Goal: Transaction & Acquisition: Download file/media

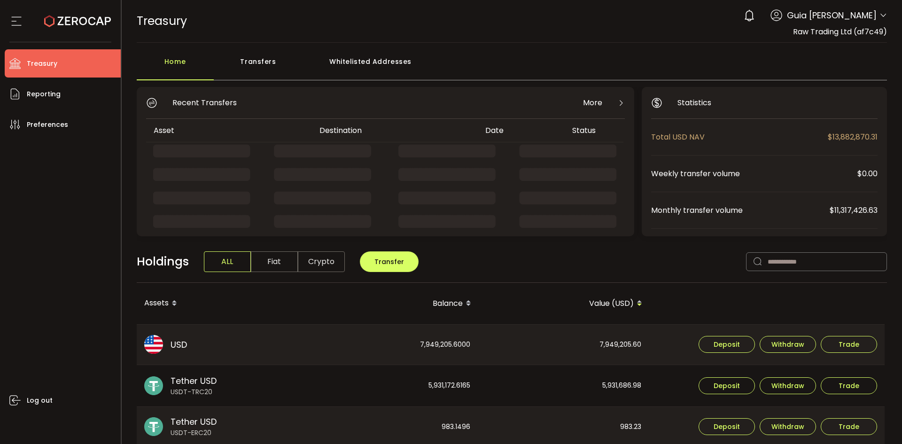
click at [876, 14] on div "0 Guia Camille Valderama Account Raw Trading Ltd (af7c49) Raw Trading Ltd (Paym…" at bounding box center [813, 15] width 148 height 21
click at [881, 19] on icon at bounding box center [884, 16] width 8 height 8
click at [882, 12] on icon at bounding box center [884, 16] width 8 height 8
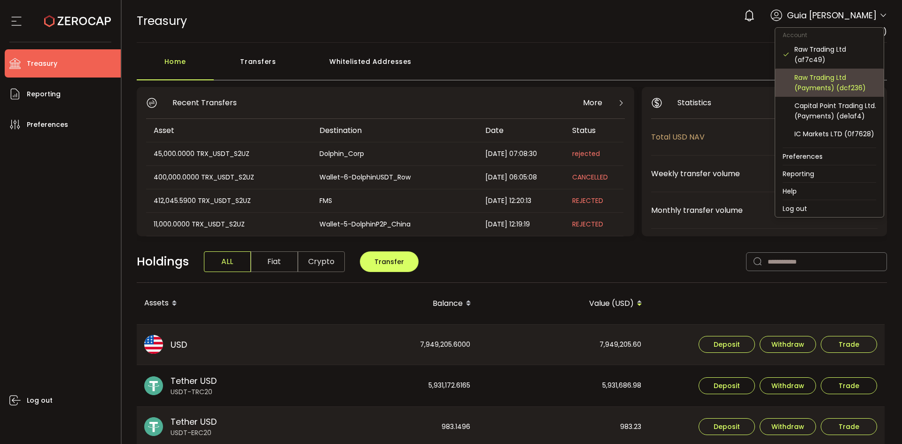
click at [853, 72] on div "Raw Trading Ltd (Payments) (dcf236)" at bounding box center [830, 83] width 94 height 28
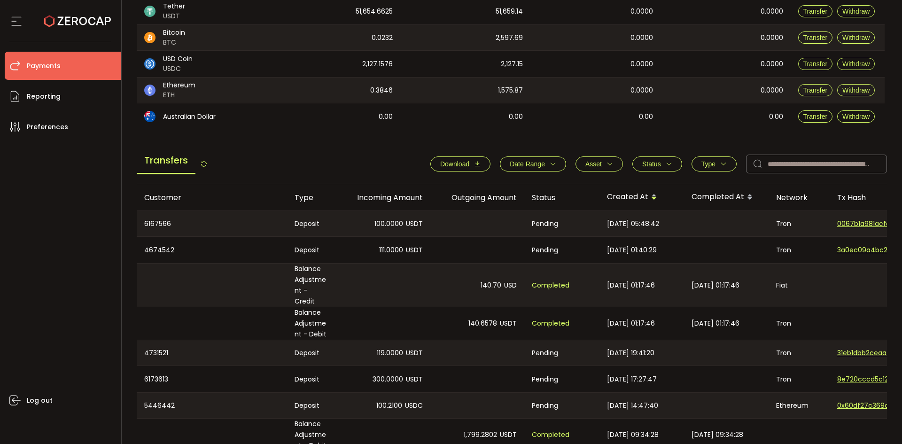
scroll to position [235, 0]
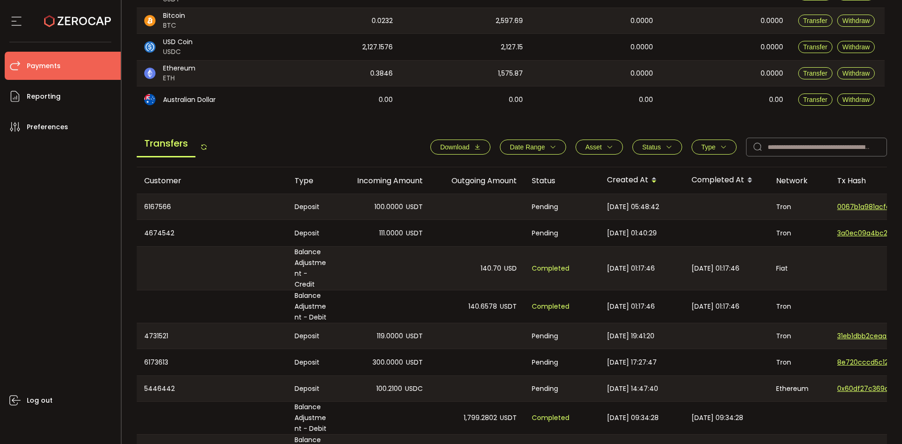
click at [459, 147] on span "Download" at bounding box center [454, 147] width 29 height 8
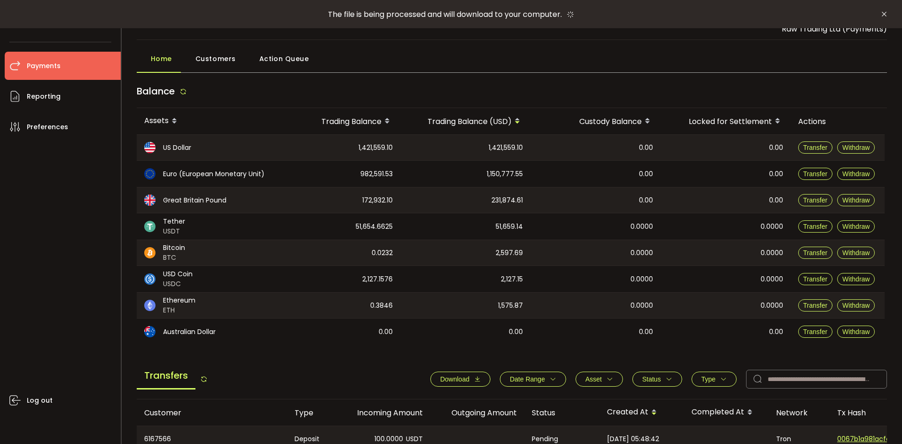
scroll to position [0, 0]
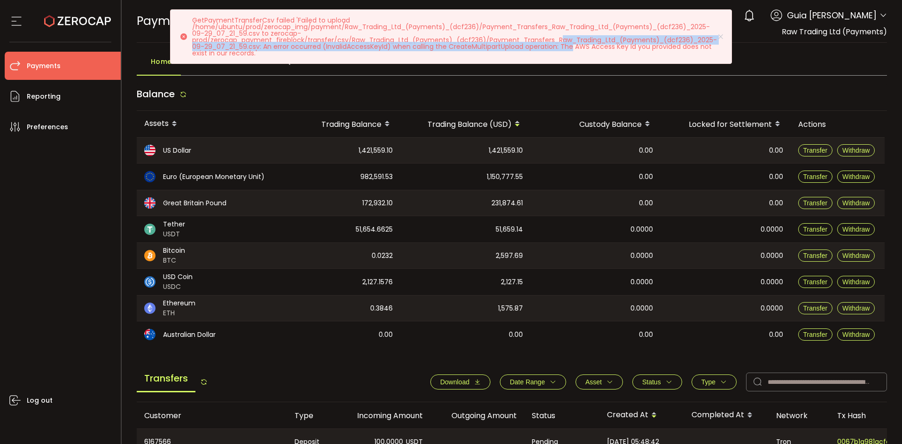
drag, startPoint x: 561, startPoint y: 44, endPoint x: 572, endPoint y: 50, distance: 12.2
click at [572, 50] on p "GetPaymentTransferCsv failed 'Failed to upload /home/ubuntu/prod/zerocap_img/pa…" at bounding box center [458, 36] width 532 height 39
click at [568, 48] on p "GetPaymentTransferCsv failed 'Failed to upload /home/ubuntu/prod/zerocap_img/pa…" at bounding box center [458, 36] width 532 height 39
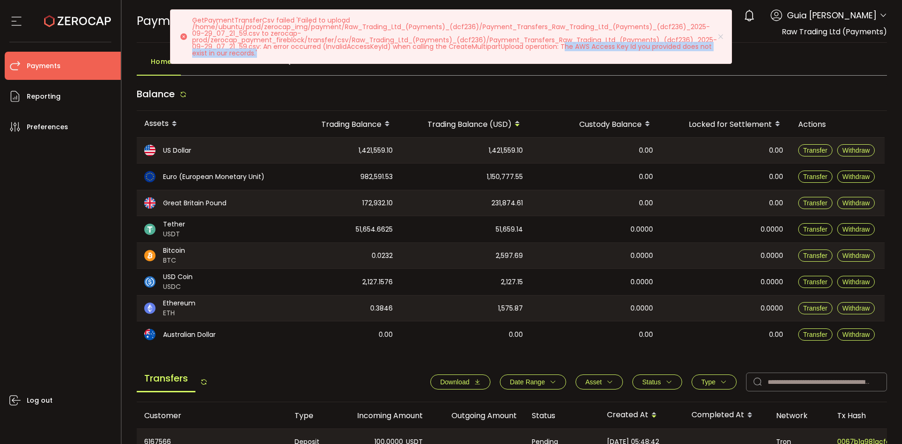
drag, startPoint x: 564, startPoint y: 48, endPoint x: 570, endPoint y: 57, distance: 10.7
click at [570, 57] on div "GetPaymentTransferCsv failed 'Failed to upload /home/ubuntu/prod/zerocap_img/pa…" at bounding box center [451, 36] width 562 height 55
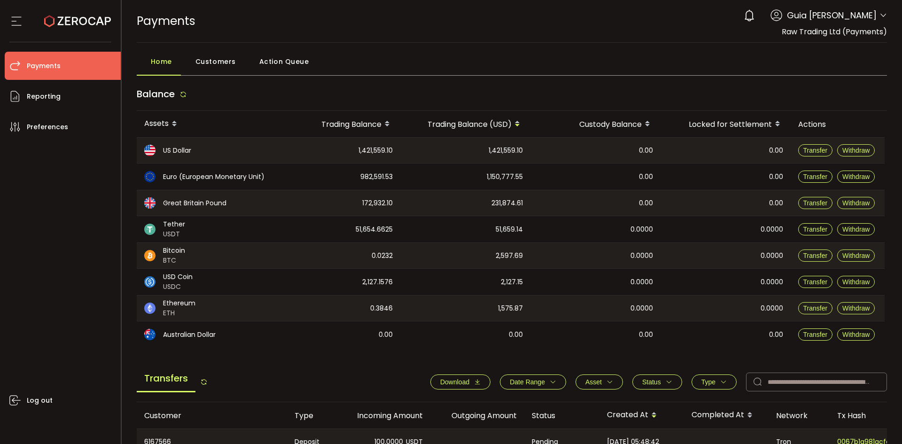
click at [14, 287] on div "Log out" at bounding box center [63, 289] width 116 height 296
click at [50, 91] on span "Reporting" at bounding box center [44, 97] width 34 height 14
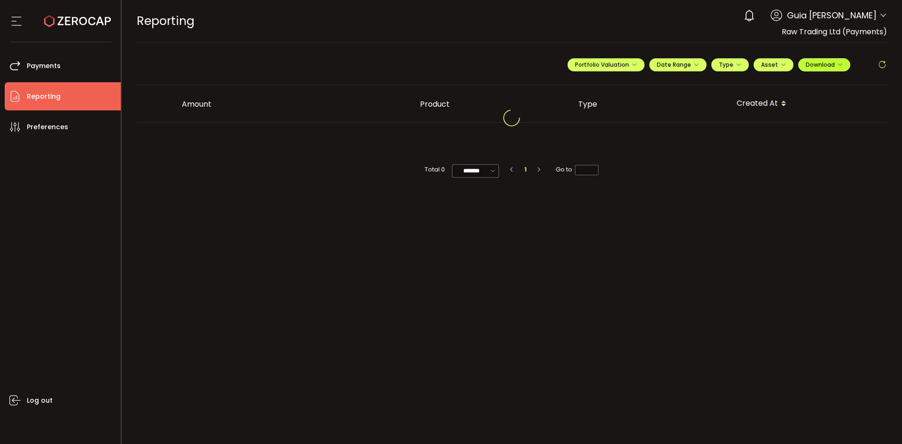
click at [825, 65] on span "Download" at bounding box center [824, 65] width 37 height 8
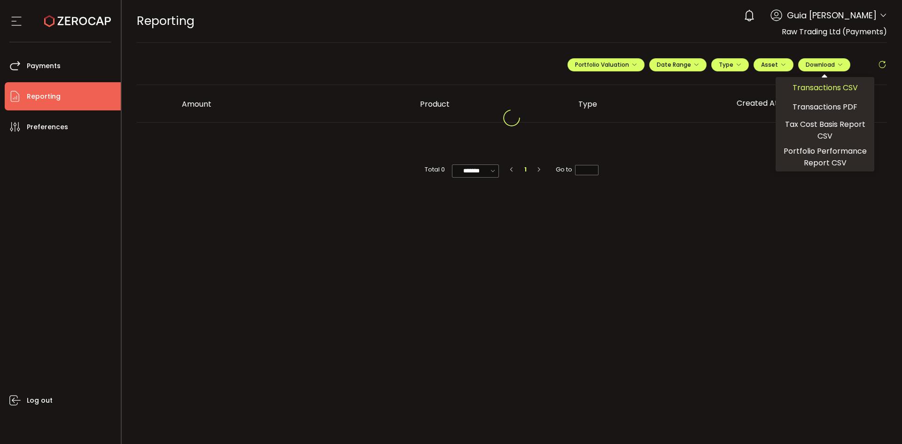
click at [830, 87] on span "Transactions CSV" at bounding box center [825, 88] width 65 height 12
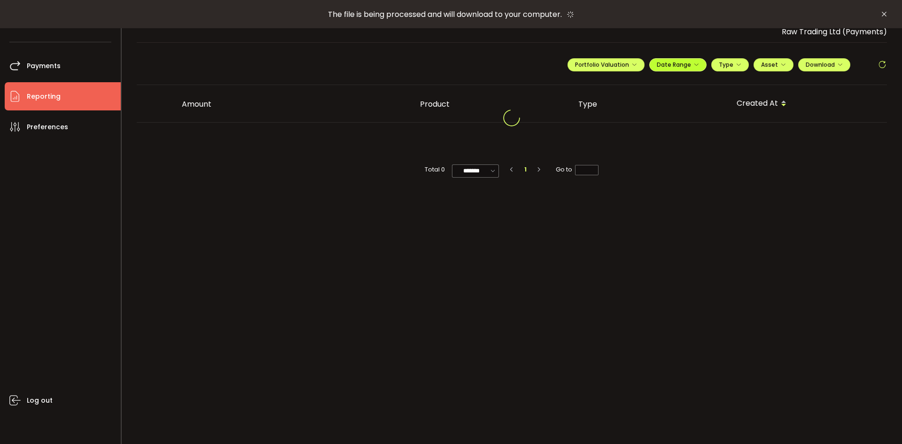
click at [685, 64] on span "Date Range" at bounding box center [678, 65] width 42 height 8
click at [618, 85] on icon at bounding box center [617, 83] width 12 height 9
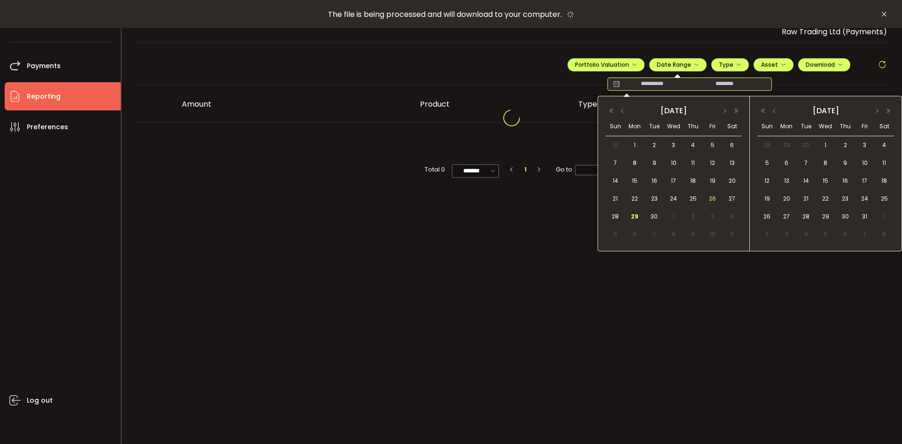
click at [712, 199] on span "26" at bounding box center [712, 198] width 11 height 11
click at [710, 198] on span "26" at bounding box center [712, 198] width 11 height 11
type input "**********"
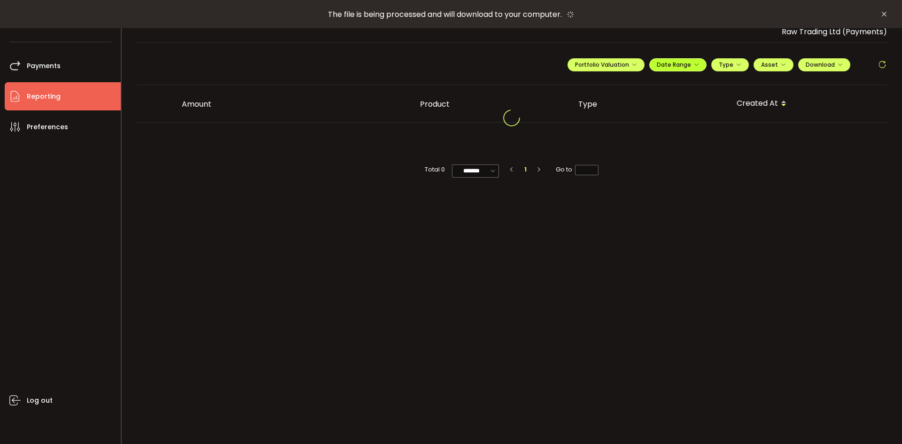
click at [690, 66] on span "Date Range" at bounding box center [678, 65] width 42 height 8
click at [685, 112] on div at bounding box center [512, 119] width 751 height 23
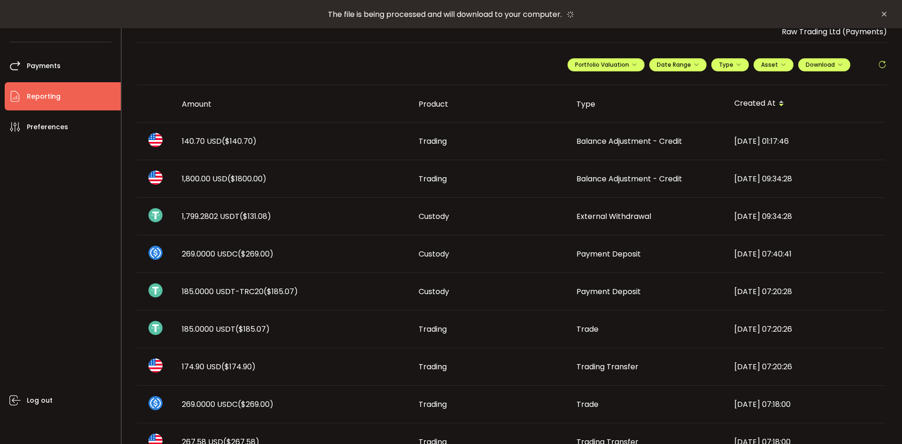
click at [666, 30] on div "REPORTING Buy Power $0.00 USD Reporting Reporting Verify Your Identity 0 Guia C…" at bounding box center [512, 21] width 751 height 42
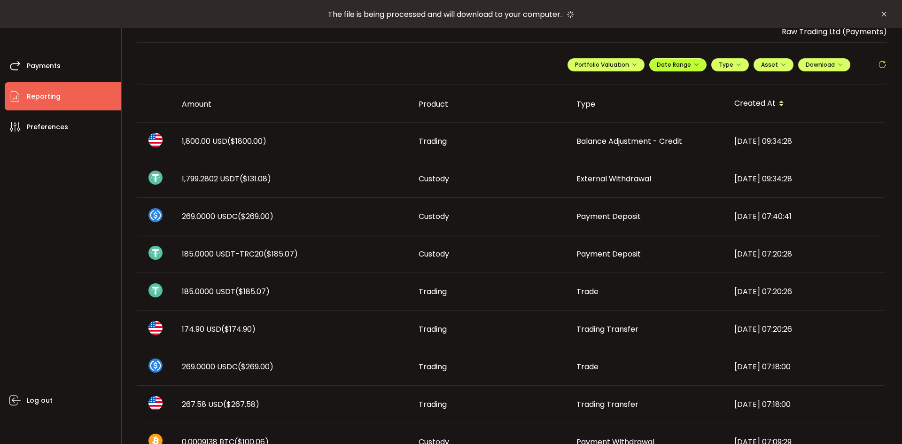
click at [679, 63] on span "Date Range" at bounding box center [678, 65] width 42 height 8
click at [759, 82] on icon at bounding box center [761, 83] width 12 height 9
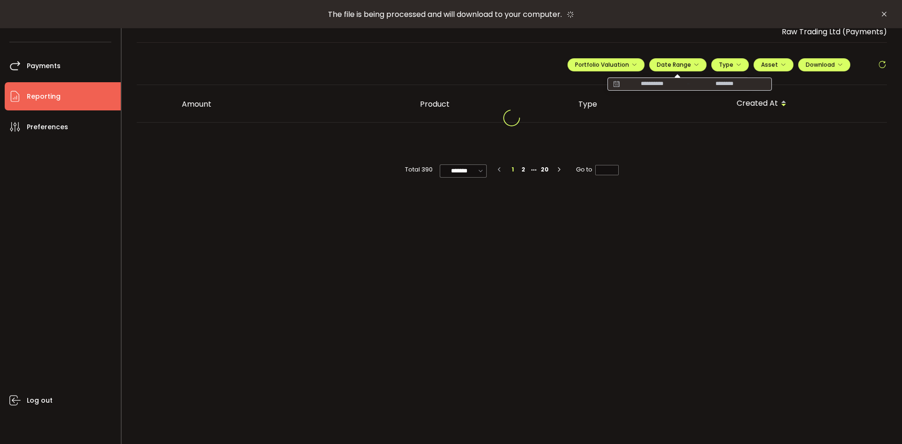
click at [497, 67] on div "**********" at bounding box center [512, 68] width 751 height 33
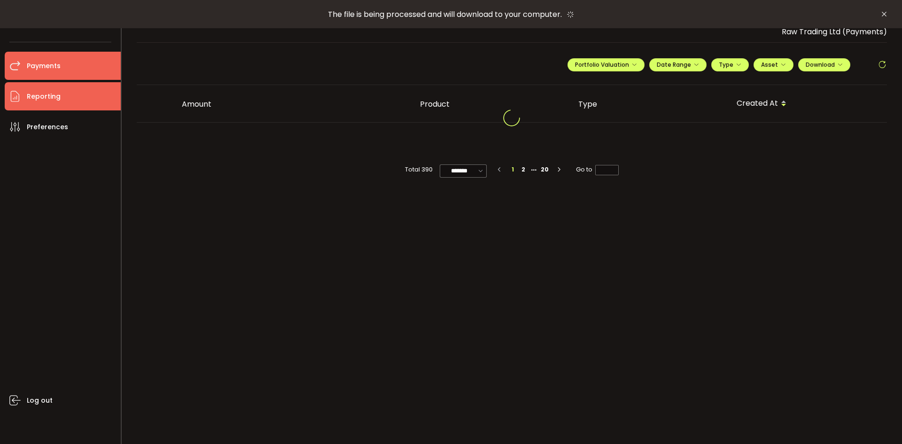
click at [66, 66] on li "Payments" at bounding box center [63, 66] width 116 height 28
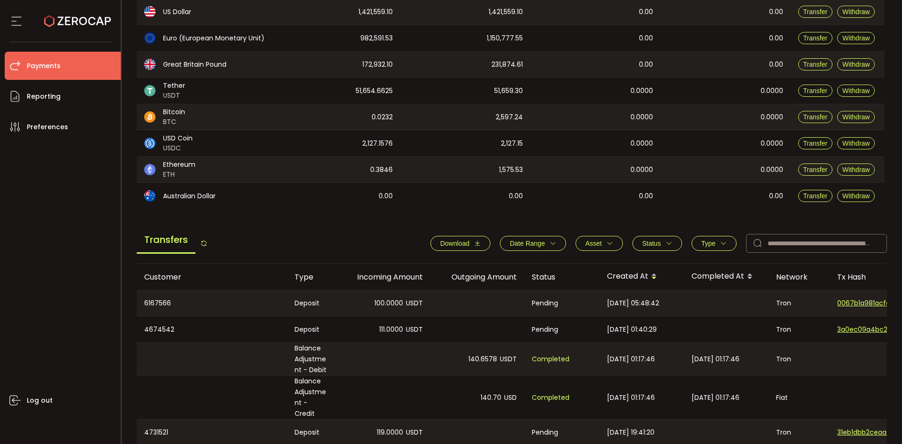
scroll to position [188, 0]
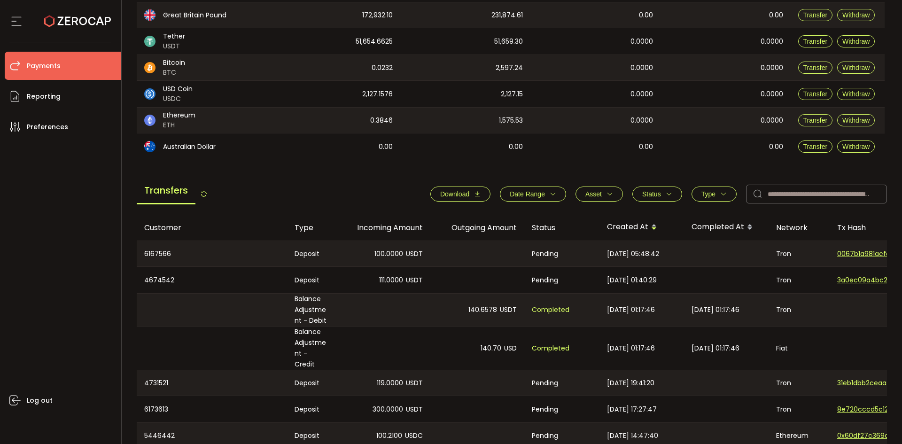
click at [204, 194] on icon at bounding box center [204, 194] width 8 height 8
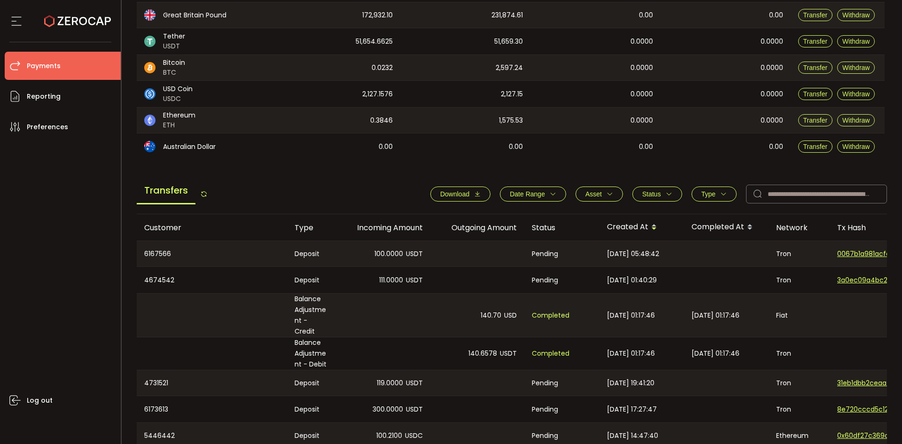
click at [482, 194] on button "Download" at bounding box center [461, 194] width 60 height 15
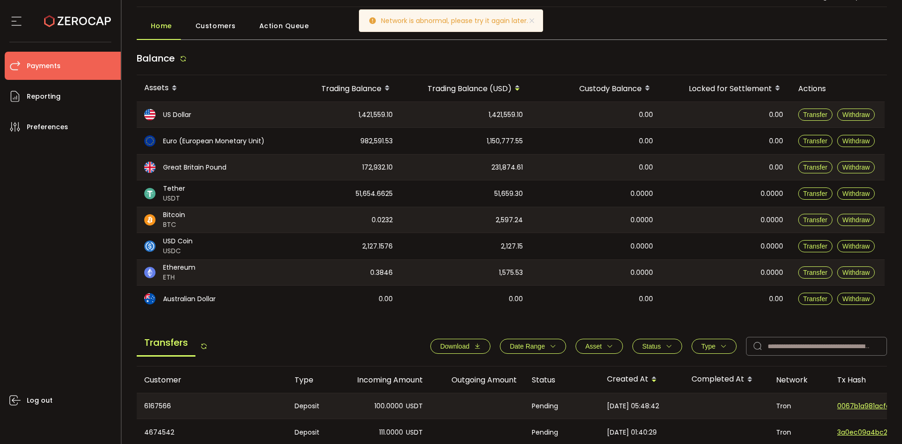
scroll to position [0, 0]
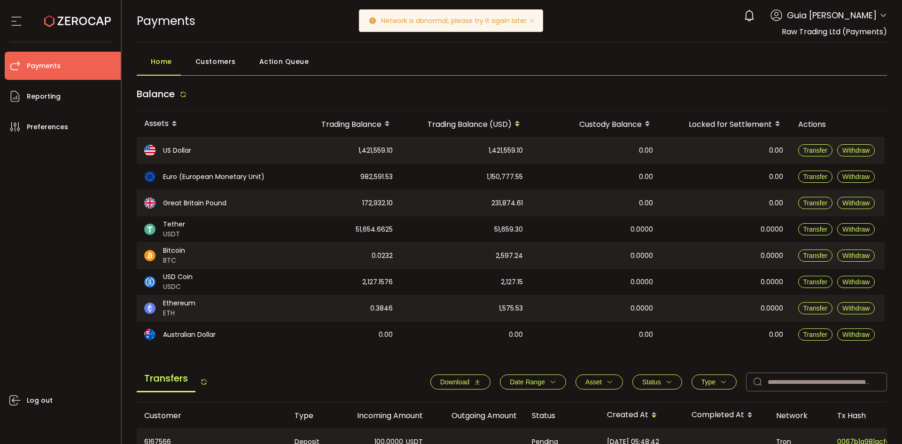
click at [537, 23] on div "Network is abnormal, please try it again later." at bounding box center [451, 20] width 184 height 23
click at [533, 23] on icon at bounding box center [532, 21] width 8 height 8
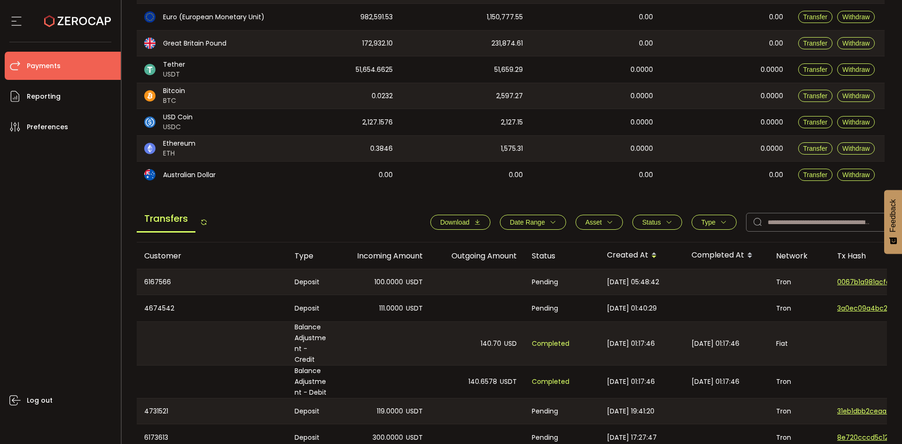
scroll to position [235, 0]
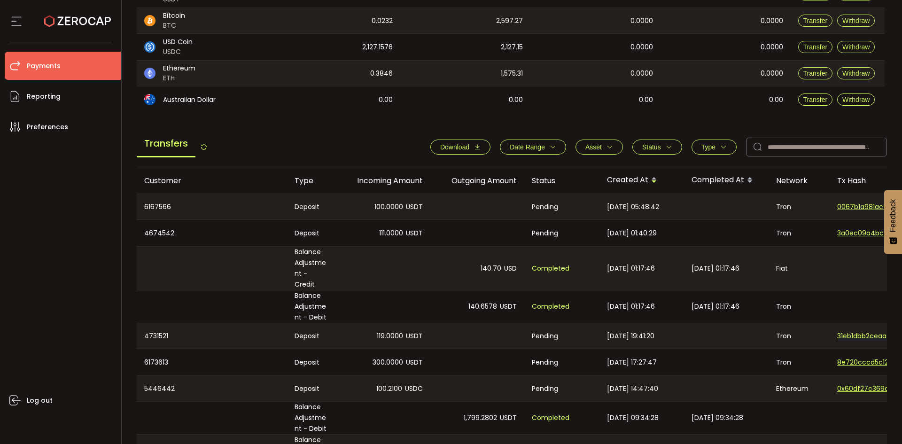
click at [475, 149] on icon "button" at bounding box center [477, 147] width 7 height 7
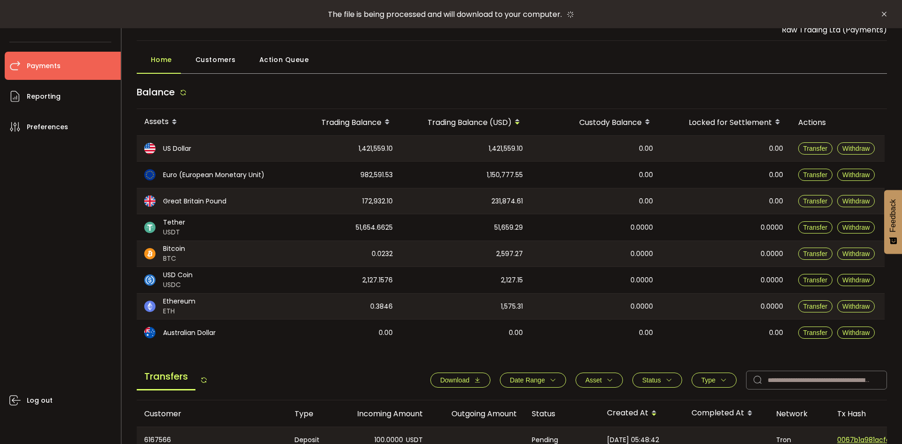
scroll to position [0, 0]
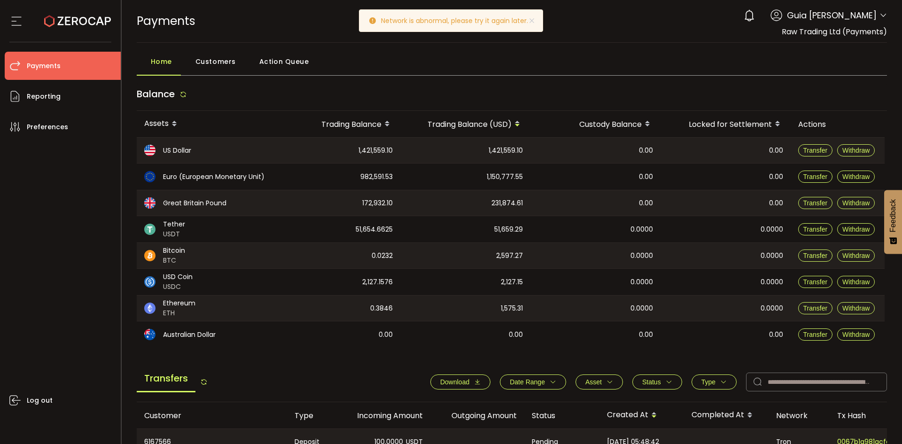
click at [880, 20] on span at bounding box center [884, 15] width 8 height 9
click at [595, 32] on div "PAYMENTS Buy Power $0.00 USD Payments Payments Verify Your Identity 0 Guia [PER…" at bounding box center [512, 21] width 751 height 42
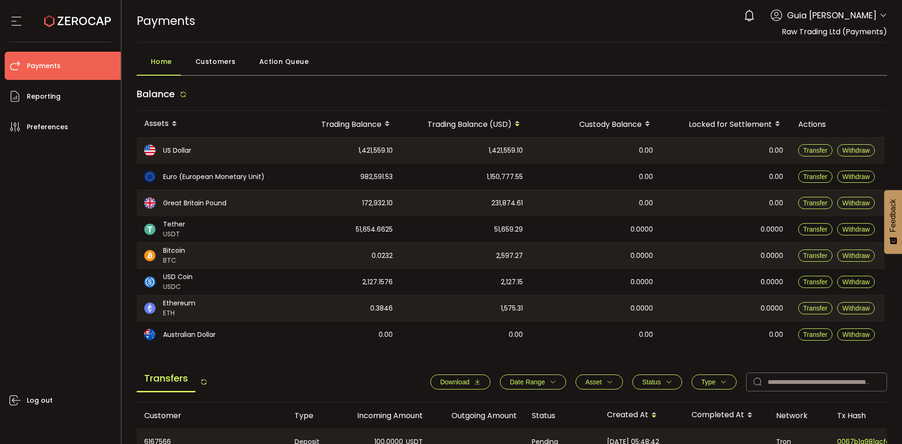
click at [16, 16] on icon at bounding box center [16, 21] width 14 height 14
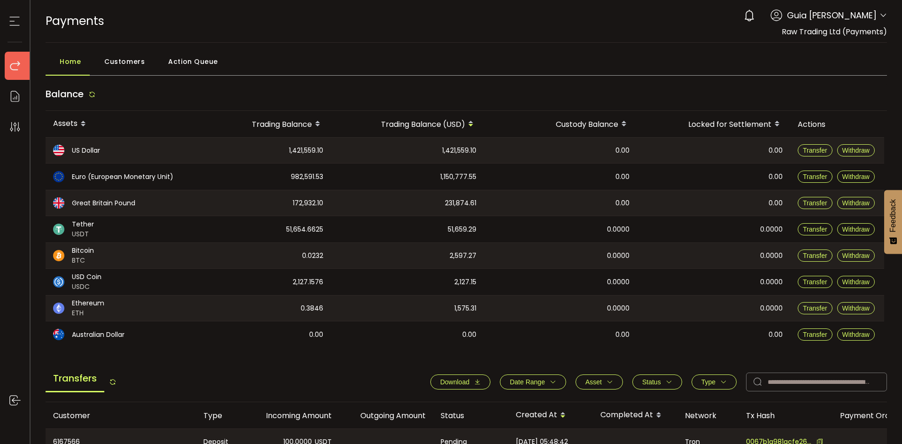
click at [16, 16] on icon at bounding box center [15, 21] width 14 height 14
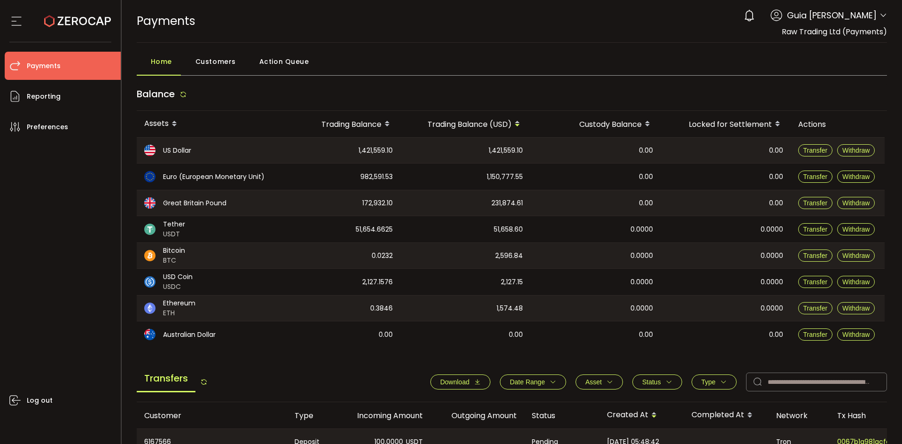
click at [467, 377] on button "Download" at bounding box center [461, 382] width 60 height 15
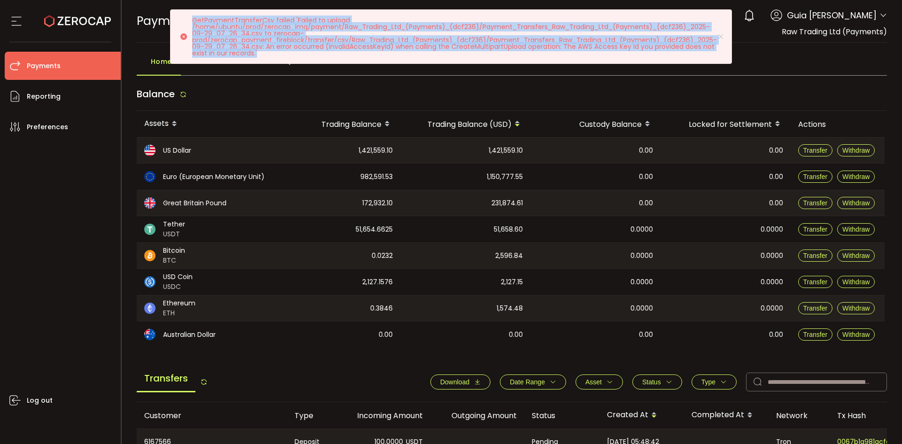
drag, startPoint x: 257, startPoint y: 52, endPoint x: 185, endPoint y: 19, distance: 79.3
click at [185, 19] on div "GetPaymentTransferCsv failed 'Failed to upload /home/ubuntu/prod/zerocap_img/pa…" at bounding box center [451, 36] width 562 height 55
copy p "GetPaymentTransferCsv failed 'Failed to upload /home/ubuntu/prod/zerocap_img/pa…"
click at [323, 36] on p "GetPaymentTransferCsv failed 'Failed to upload /home/ubuntu/prod/zerocap_img/pa…" at bounding box center [458, 36] width 532 height 39
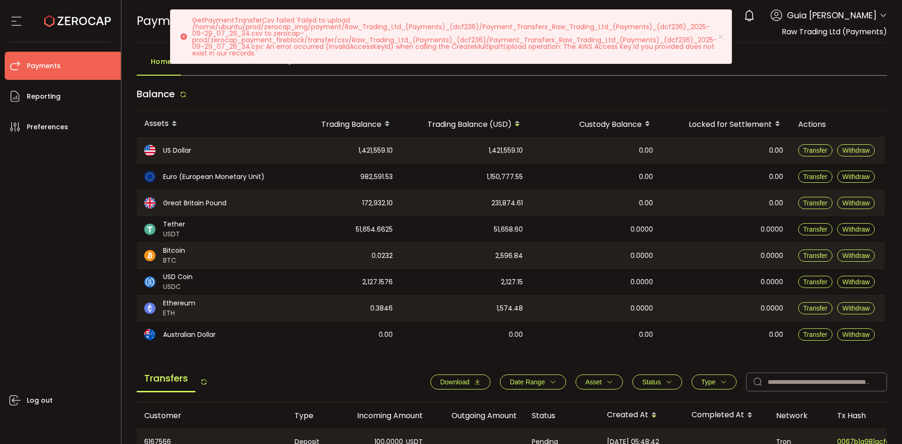
drag, startPoint x: 374, startPoint y: 38, endPoint x: 324, endPoint y: 40, distance: 49.9
click at [370, 39] on p "GetPaymentTransferCsv failed 'Failed to upload /home/ubuntu/prod/zerocap_img/pa…" at bounding box center [458, 36] width 532 height 39
drag, startPoint x: 243, startPoint y: 39, endPoint x: 309, endPoint y: 40, distance: 65.8
click at [296, 40] on p "GetPaymentTransferCsv failed 'Failed to upload /home/ubuntu/prod/zerocap_img/pa…" at bounding box center [458, 36] width 532 height 39
drag, startPoint x: 516, startPoint y: 39, endPoint x: 267, endPoint y: 50, distance: 248.8
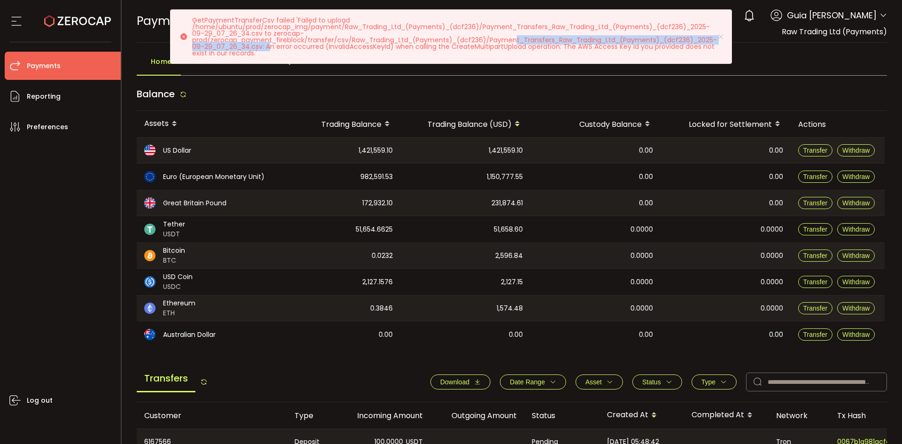
click at [267, 50] on p "GetPaymentTransferCsv failed 'Failed to upload /home/ubuntu/prod/zerocap_img/pa…" at bounding box center [458, 36] width 532 height 39
click at [297, 48] on p "GetPaymentTransferCsv failed 'Failed to upload /home/ubuntu/prod/zerocap_img/pa…" at bounding box center [458, 36] width 532 height 39
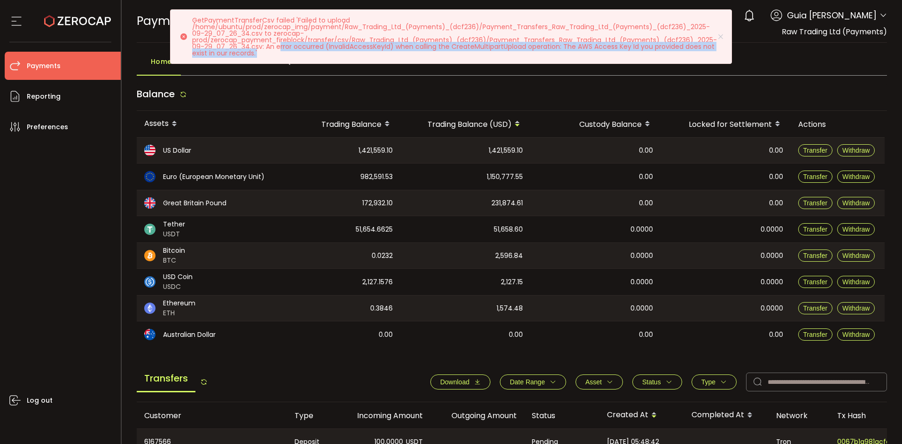
drag, startPoint x: 280, startPoint y: 47, endPoint x: 296, endPoint y: 54, distance: 17.3
click at [296, 54] on p "GetPaymentTransferCsv failed 'Failed to upload /home/ubuntu/prod/zerocap_img/pa…" at bounding box center [458, 36] width 532 height 39
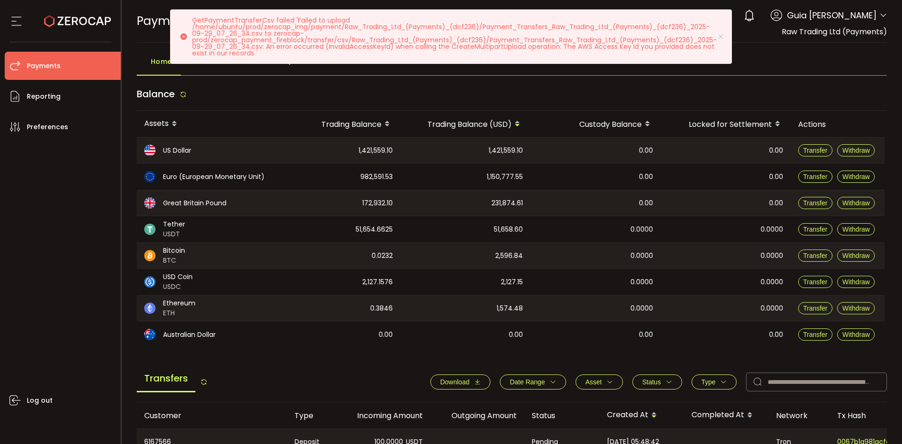
click at [344, 42] on p "GetPaymentTransferCsv failed 'Failed to upload /home/ubuntu/prod/zerocap_img/pa…" at bounding box center [458, 36] width 532 height 39
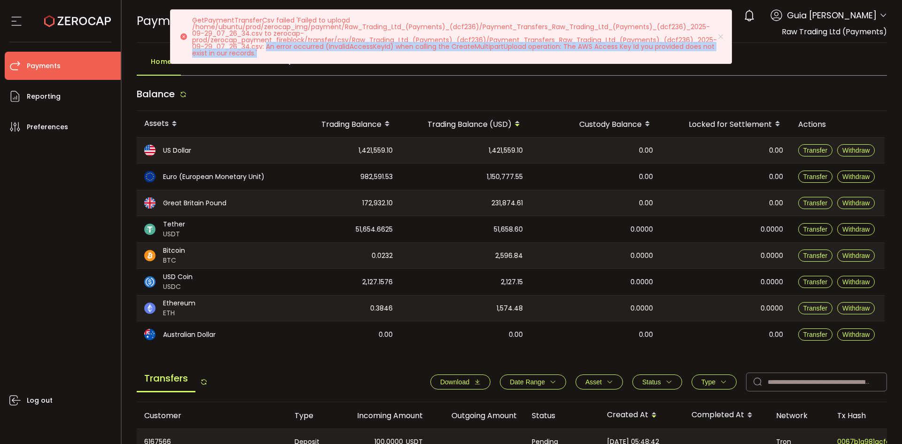
click at [270, 53] on p "GetPaymentTransferCsv failed 'Failed to upload /home/ubuntu/prod/zerocap_img/pa…" at bounding box center [458, 36] width 532 height 39
copy p "An error occurred (InvalidAccessKeyId) when calling the CreateMultipartUpload o…"
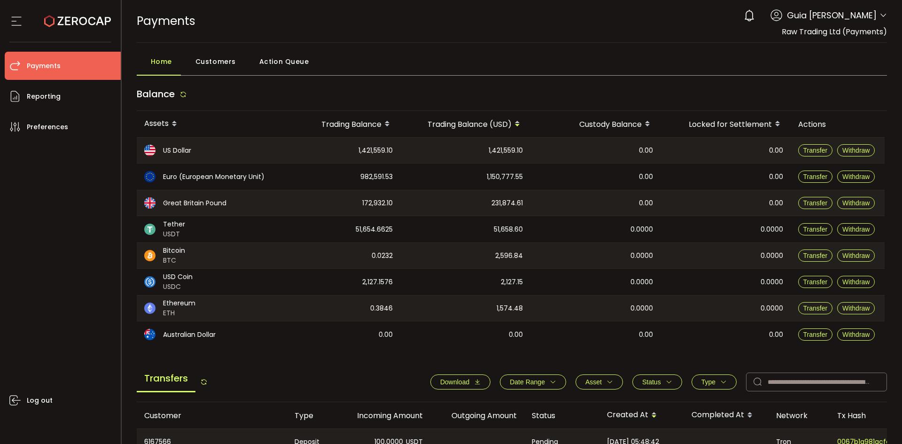
click at [446, 376] on button "Download" at bounding box center [461, 382] width 60 height 15
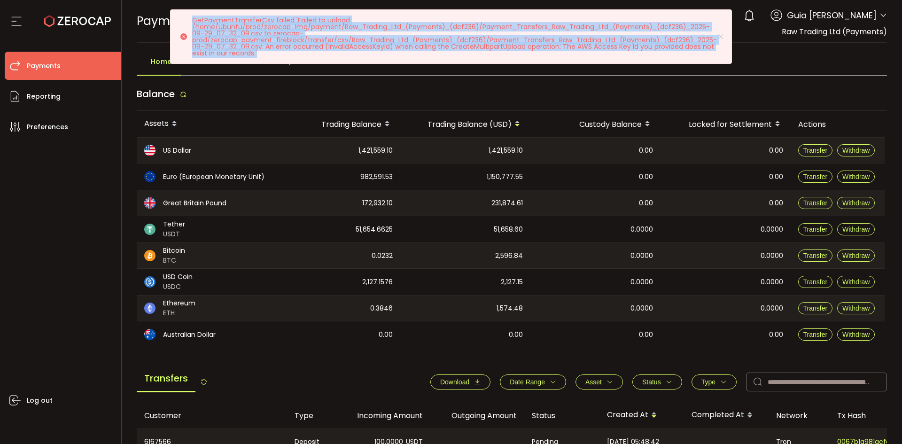
drag, startPoint x: 263, startPoint y: 54, endPoint x: 221, endPoint y: 25, distance: 50.7
click at [185, 22] on div "GetPaymentTransferCsv failed 'Failed to upload /home/ubuntu/prod/zerocap_img/pa…" at bounding box center [451, 36] width 562 height 55
copy p "GetPaymentTransferCsv failed 'Failed to upload /home/ubuntu/prod/zerocap_img/pa…"
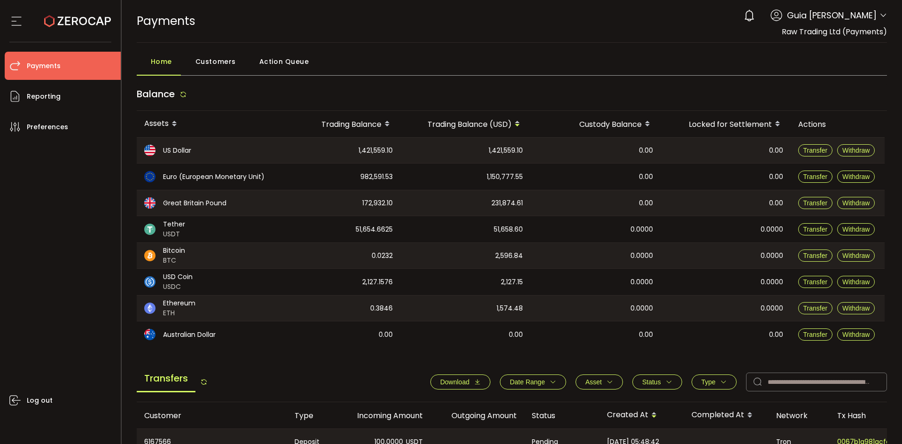
click at [82, 242] on div "Log out" at bounding box center [63, 289] width 116 height 296
